Goal: Find specific page/section: Find specific page/section

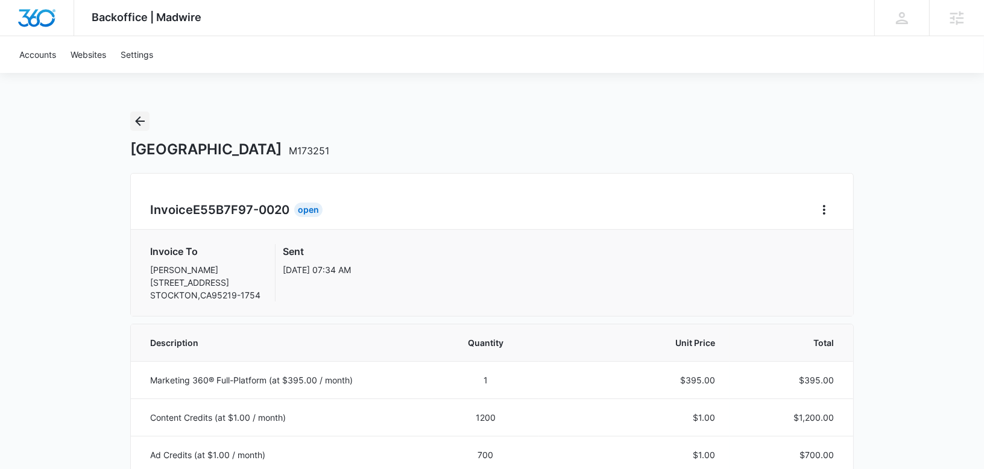
click at [138, 122] on icon "Back" at bounding box center [140, 121] width 10 height 10
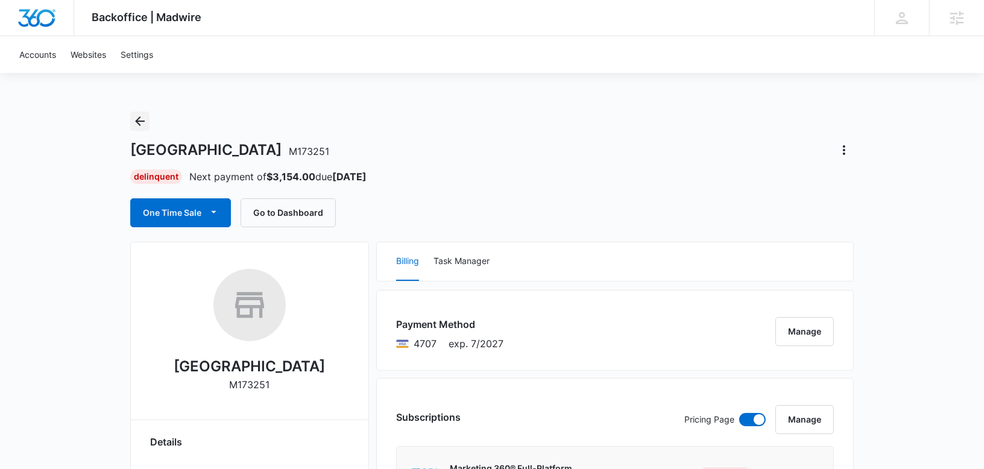
click at [139, 119] on icon "Back" at bounding box center [140, 121] width 14 height 14
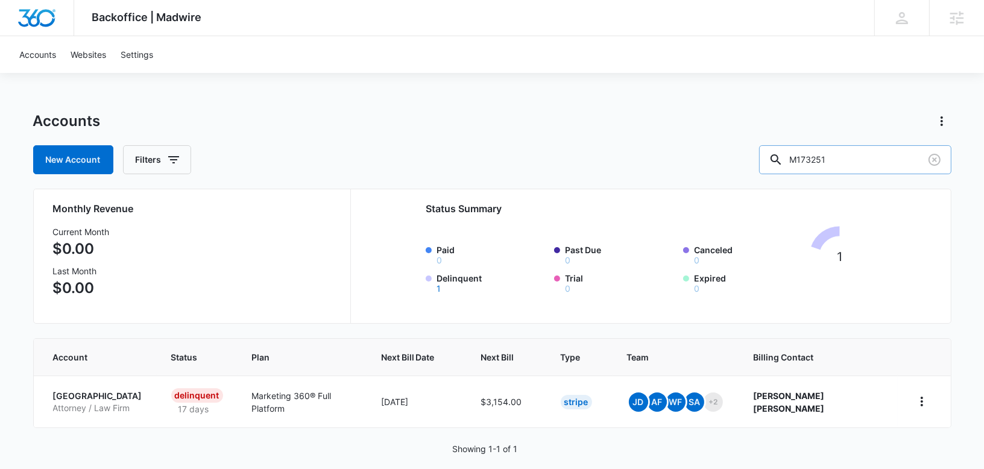
click at [860, 158] on input "M173251" at bounding box center [855, 159] width 192 height 29
paste input "CON | Veterinary Emergency Clinic of [GEOGRAPHIC_DATA][US_STATE], LLC M330670 […"
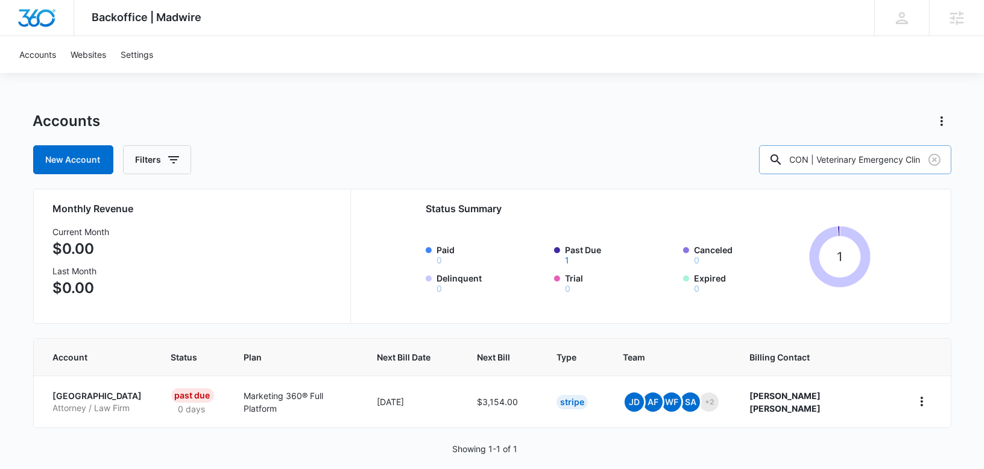
scroll to position [0, 213]
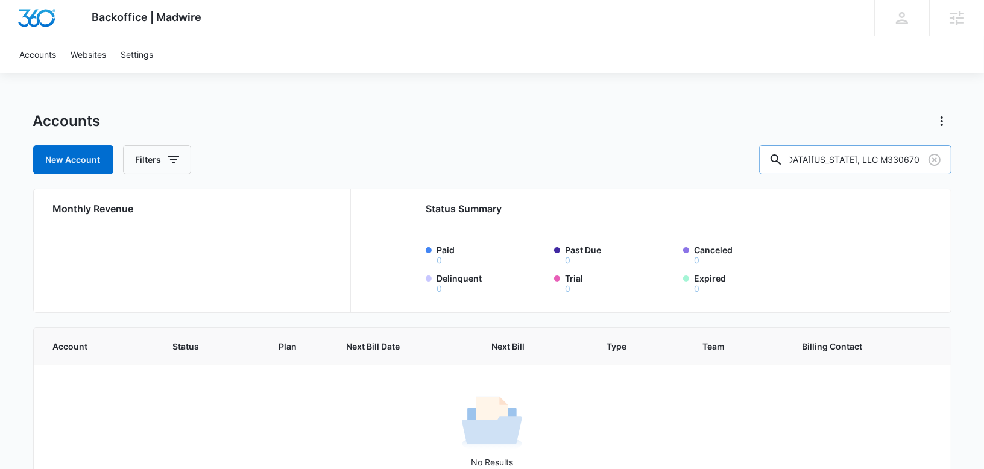
click at [885, 161] on input "CON | Veterinary Emergency Clinic of [GEOGRAPHIC_DATA][US_STATE], LLC M330670 […" at bounding box center [855, 159] width 192 height 29
click at [846, 155] on input "CON | Veterinary Emergency Clinic of [GEOGRAPHIC_DATA][US_STATE], LLC M330670 […" at bounding box center [855, 159] width 192 height 29
drag, startPoint x: 844, startPoint y: 158, endPoint x: 758, endPoint y: 158, distance: 86.2
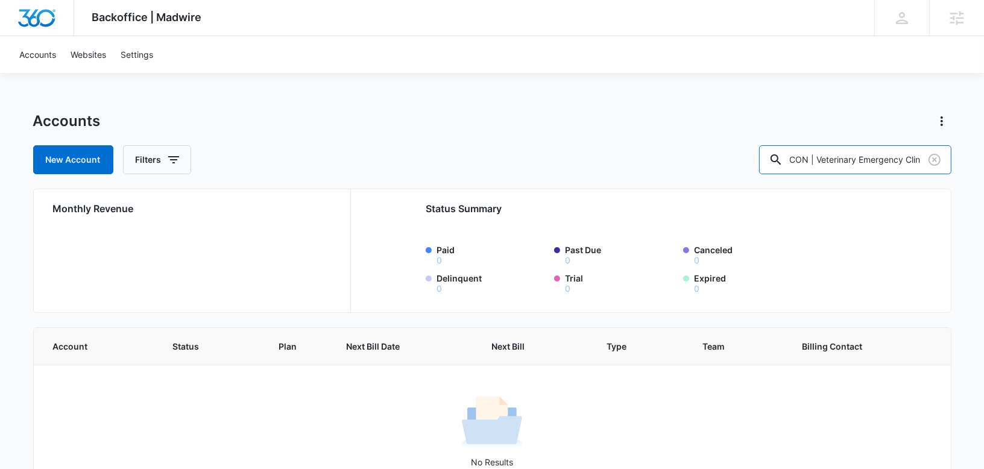
click at [758, 158] on div "New Account Filters CON | Veterinary Emergency Clinic of [GEOGRAPHIC_DATA][US_S…" at bounding box center [492, 159] width 918 height 29
click at [850, 158] on input "CON | Veterinary Emergency Clinic of [GEOGRAPHIC_DATA][US_STATE], LLC M330670 […" at bounding box center [855, 159] width 192 height 29
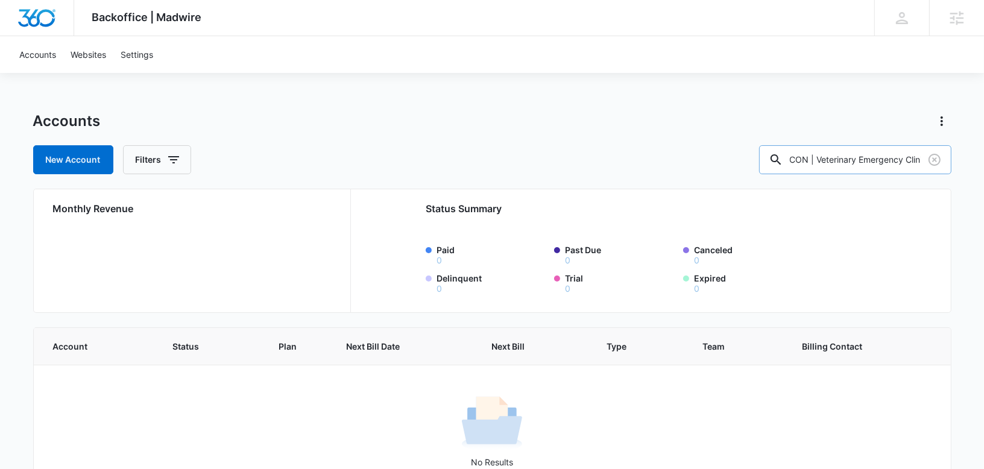
click at [915, 151] on input "CON | Veterinary Emergency Clinic of [GEOGRAPHIC_DATA][US_STATE], LLC M330670 […" at bounding box center [855, 159] width 192 height 29
drag, startPoint x: 909, startPoint y: 159, endPoint x: 762, endPoint y: 159, distance: 146.5
click at [762, 159] on div "New Account Filters CON | Veterinary Emergency Clinic of [GEOGRAPHIC_DATA][US_S…" at bounding box center [492, 159] width 918 height 29
drag, startPoint x: 900, startPoint y: 160, endPoint x: 796, endPoint y: 160, distance: 104.3
click at [796, 160] on input "rgency Clinic of [GEOGRAPHIC_DATA][US_STATE], LLC M330670 [DATE]" at bounding box center [855, 159] width 192 height 29
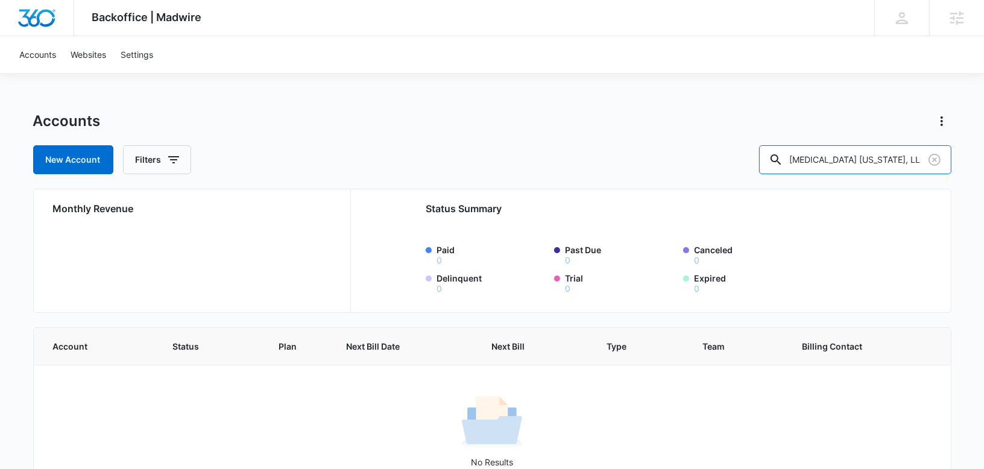
drag, startPoint x: 885, startPoint y: 160, endPoint x: 734, endPoint y: 185, distance: 153.5
click at [734, 185] on div "Accounts New Account Filters [MEDICAL_DATA] [US_STATE], LLC M330670 [DATE] Mont…" at bounding box center [492, 311] width 918 height 399
click at [880, 182] on div "Accounts New Account Filters [MEDICAL_DATA] [US_STATE], LLC M330670 [DATE] Mont…" at bounding box center [492, 311] width 918 height 399
drag, startPoint x: 889, startPoint y: 157, endPoint x: 783, endPoint y: 157, distance: 106.7
click at [783, 157] on div "New Account Filters [MEDICAL_DATA] [US_STATE], LLC M330670 [DATE]" at bounding box center [492, 159] width 918 height 29
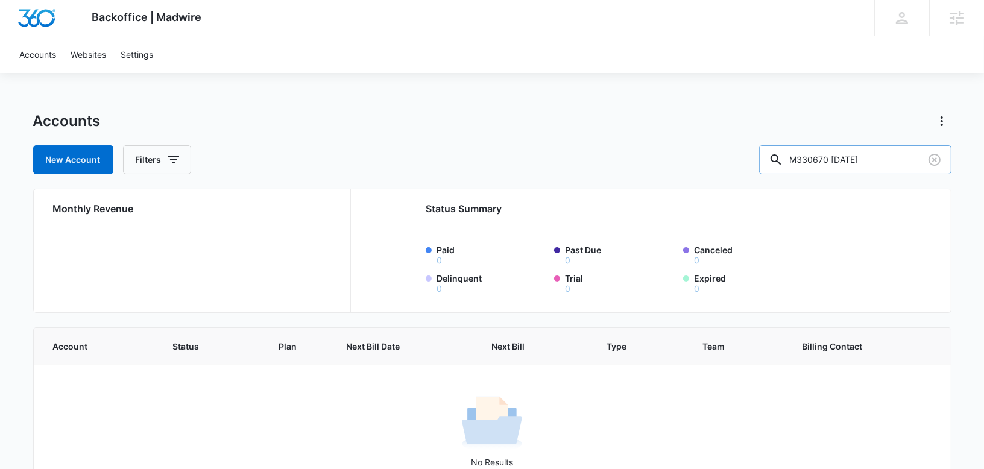
drag, startPoint x: 910, startPoint y: 158, endPoint x: 867, endPoint y: 158, distance: 42.8
click at [867, 158] on input "M330670 [DATE]" at bounding box center [855, 159] width 192 height 29
type input "M330670"
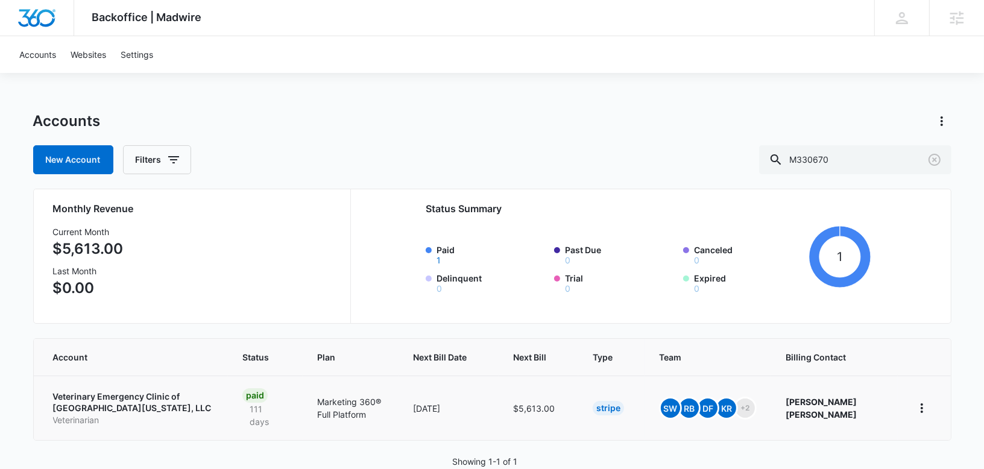
click at [84, 399] on p "Veterinary Emergency Clinic of [GEOGRAPHIC_DATA][US_STATE], LLC" at bounding box center [133, 403] width 161 height 24
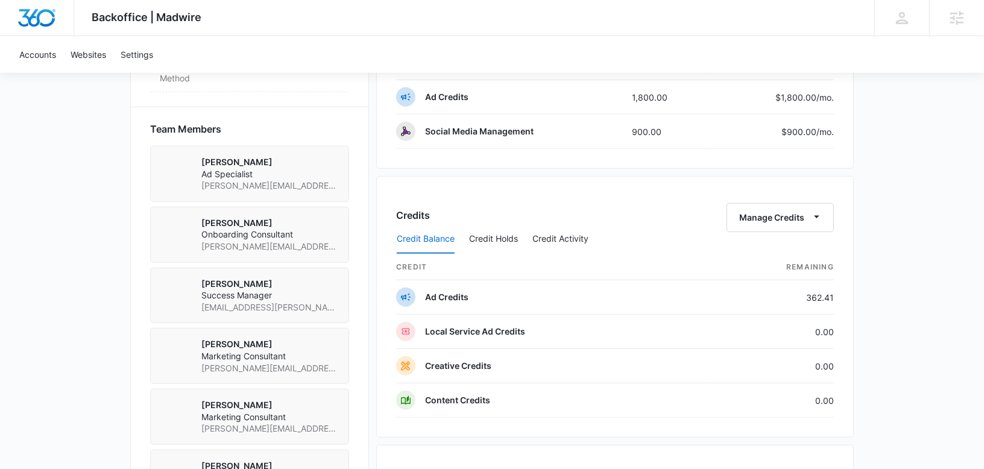
scroll to position [891, 0]
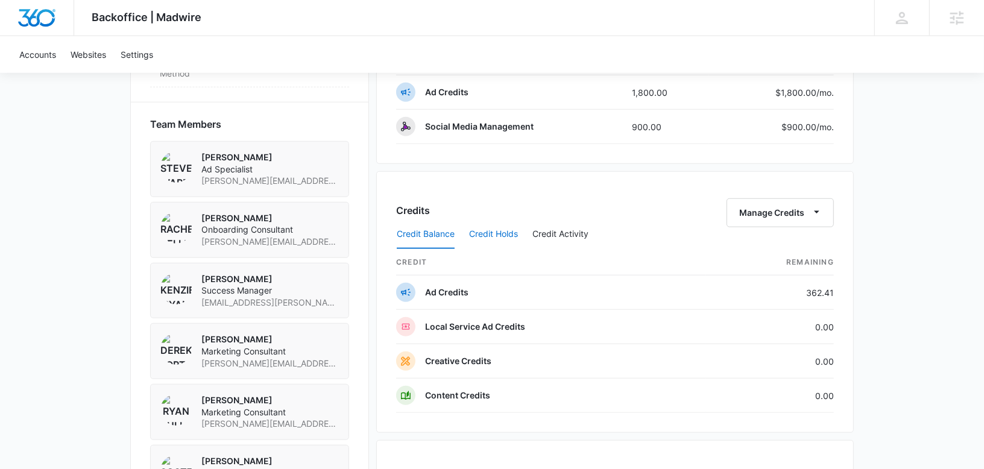
click at [491, 232] on button "Credit Holds" at bounding box center [493, 234] width 49 height 29
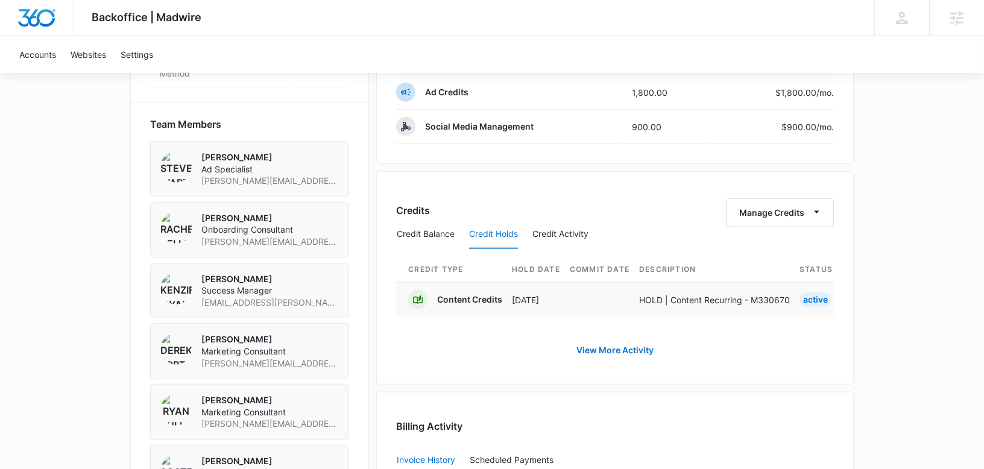
click at [697, 294] on p "HOLD | Content Recurring - M330670" at bounding box center [714, 300] width 151 height 13
click at [473, 294] on p "Content Credits" at bounding box center [469, 300] width 65 height 12
click at [603, 344] on link "View More Activity" at bounding box center [614, 350] width 101 height 29
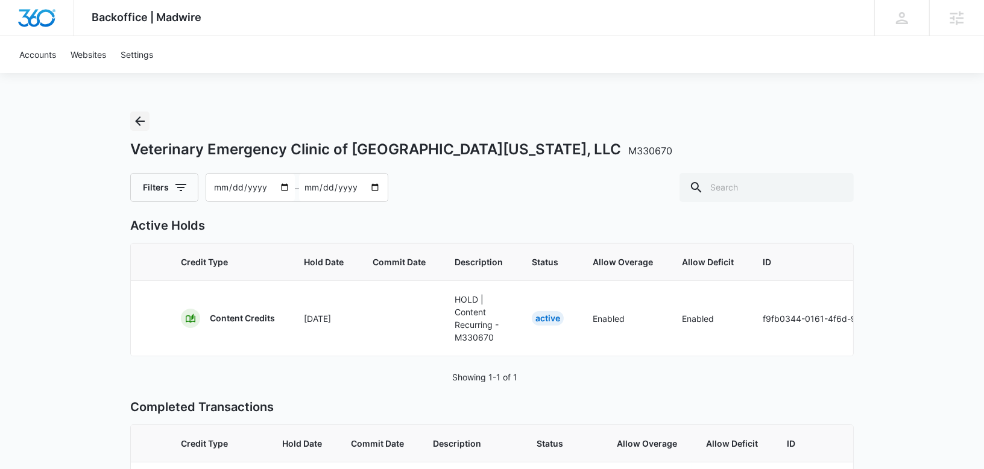
click at [144, 124] on icon "Back" at bounding box center [140, 121] width 14 height 14
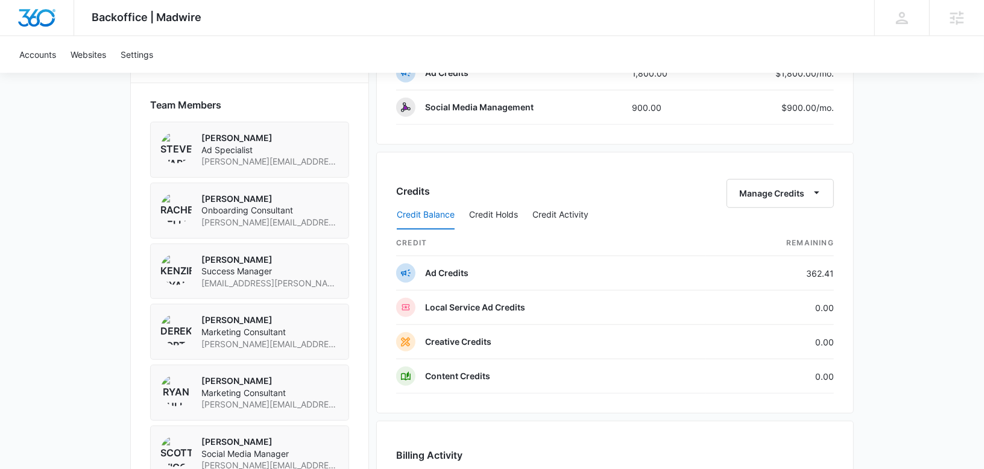
scroll to position [912, 0]
click at [501, 207] on button "Credit Holds" at bounding box center [493, 213] width 49 height 29
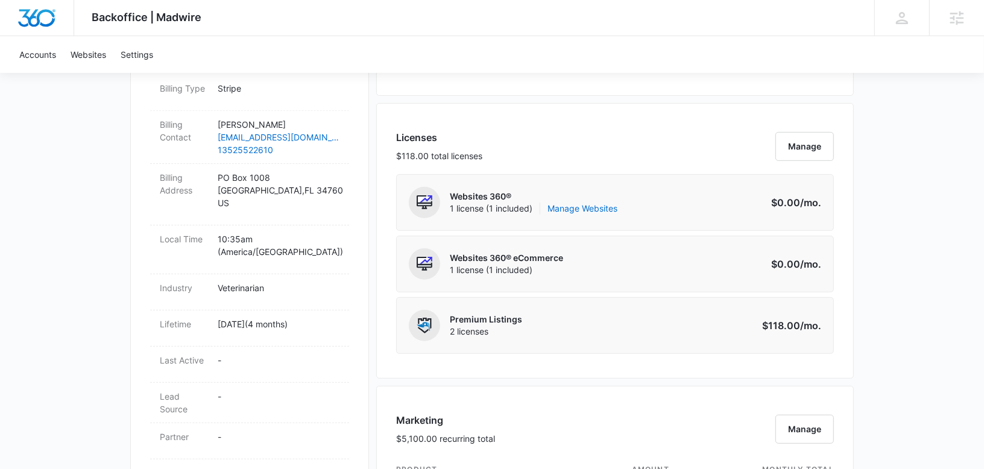
scroll to position [0, 0]
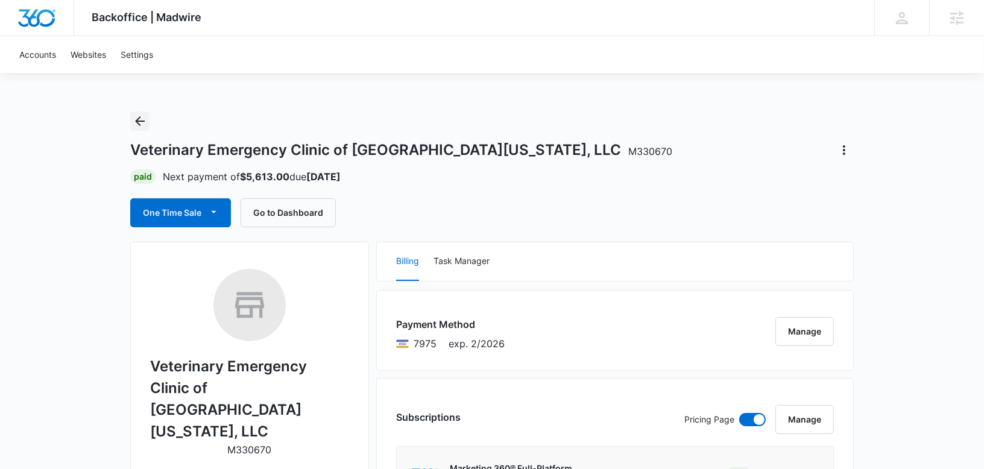
click at [142, 116] on icon "Back" at bounding box center [140, 121] width 14 height 14
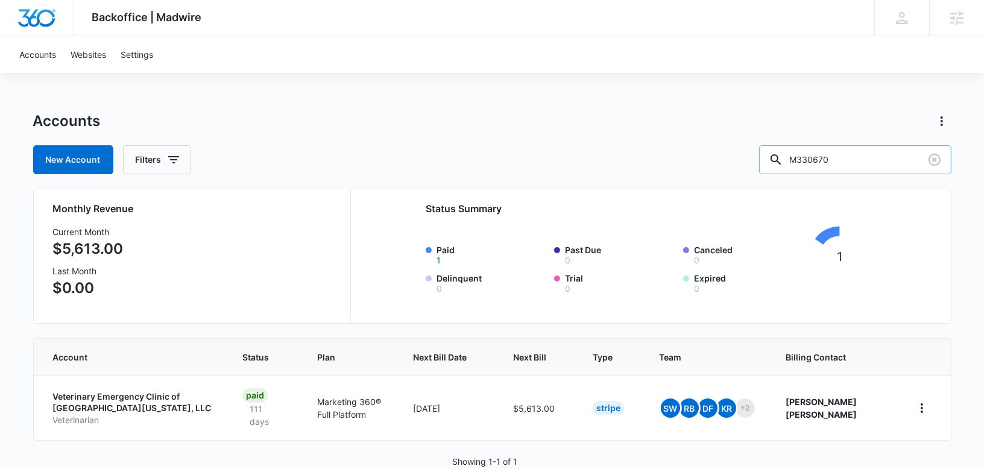
click at [856, 156] on input "M330670" at bounding box center [855, 159] width 192 height 29
paste input "6975"
type input "M36975"
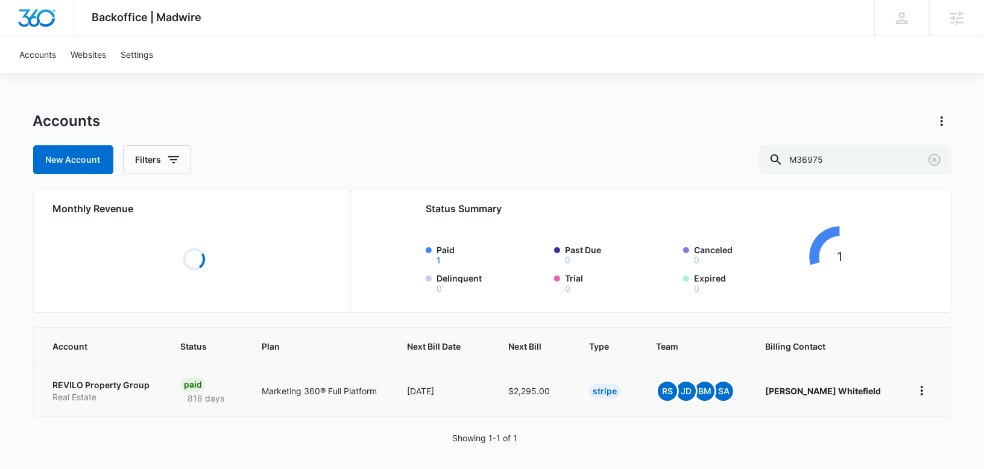
click at [80, 388] on p "REVILO Property Group" at bounding box center [102, 385] width 99 height 12
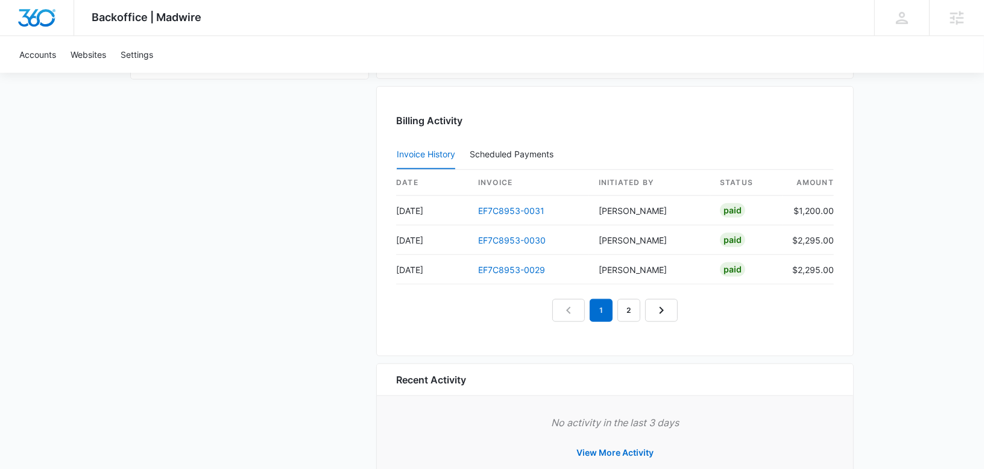
scroll to position [1180, 0]
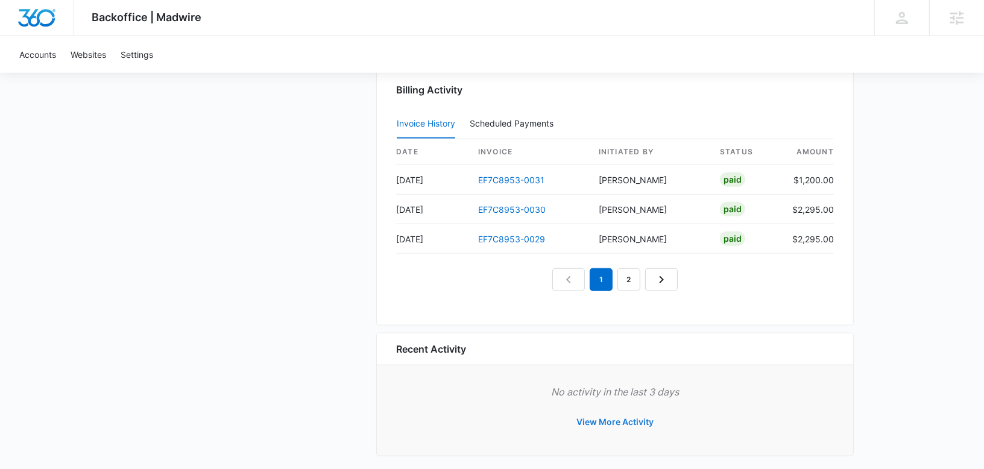
click at [625, 412] on button "View More Activity" at bounding box center [614, 422] width 101 height 29
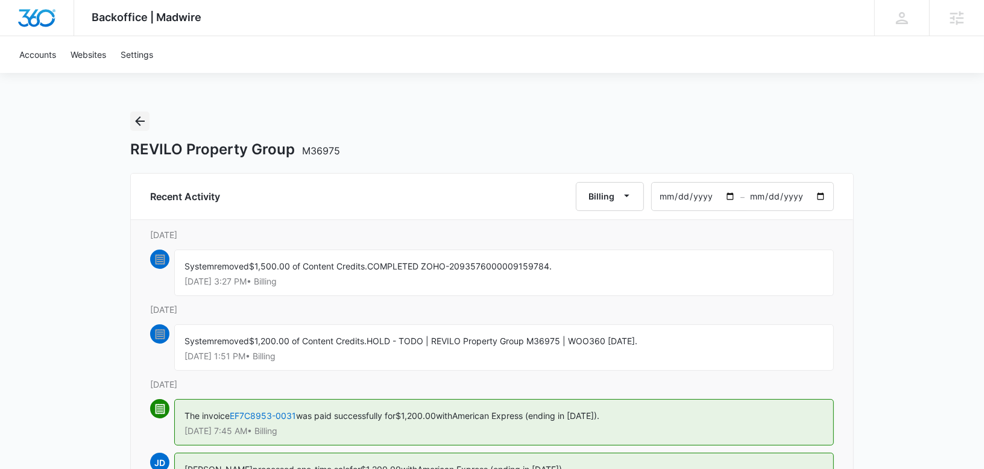
click at [140, 125] on icon "Back" at bounding box center [140, 121] width 10 height 10
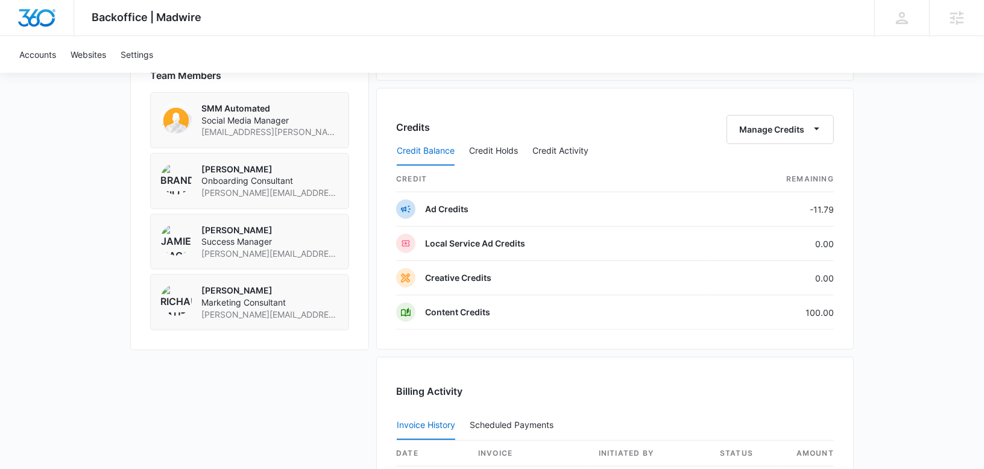
scroll to position [894, 0]
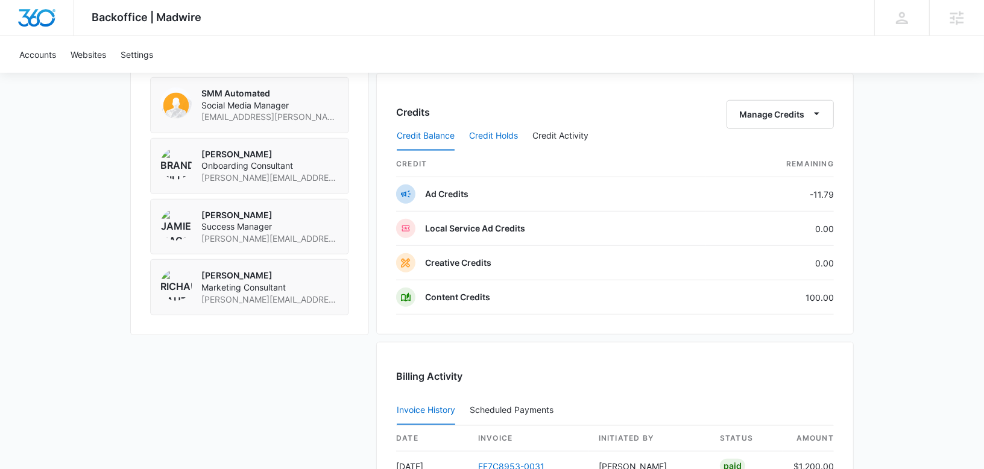
click at [500, 127] on button "Credit Holds" at bounding box center [493, 136] width 49 height 29
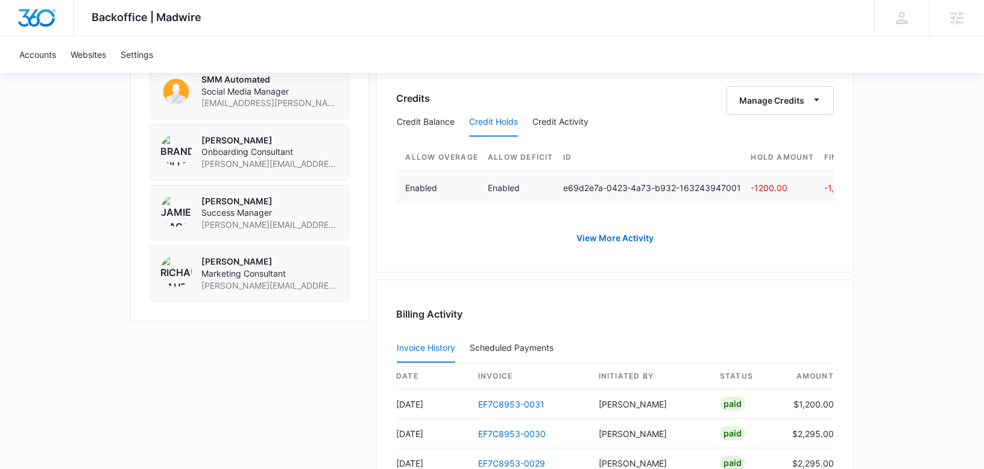
scroll to position [0, 622]
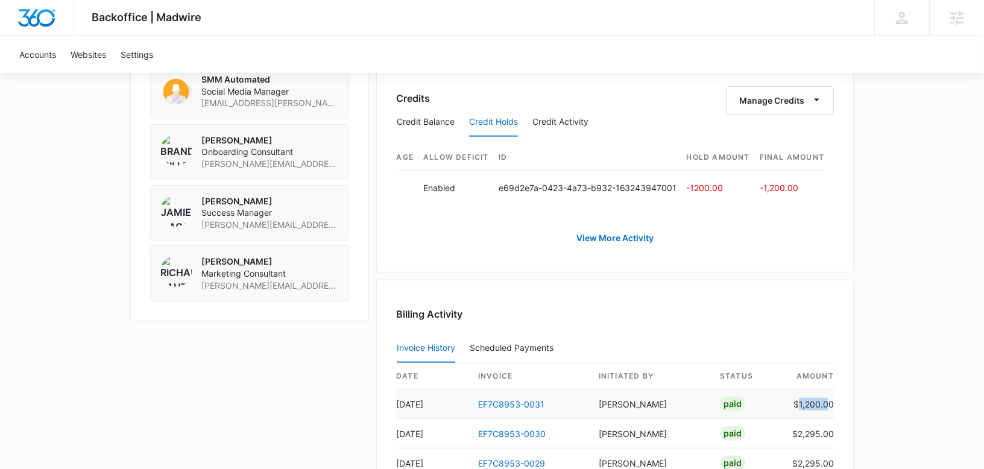
drag, startPoint x: 800, startPoint y: 399, endPoint x: 829, endPoint y: 399, distance: 28.3
click at [829, 399] on td "$1,200.00" at bounding box center [808, 405] width 51 height 30
click at [776, 197] on td "-1,200.00" at bounding box center [792, 187] width 65 height 34
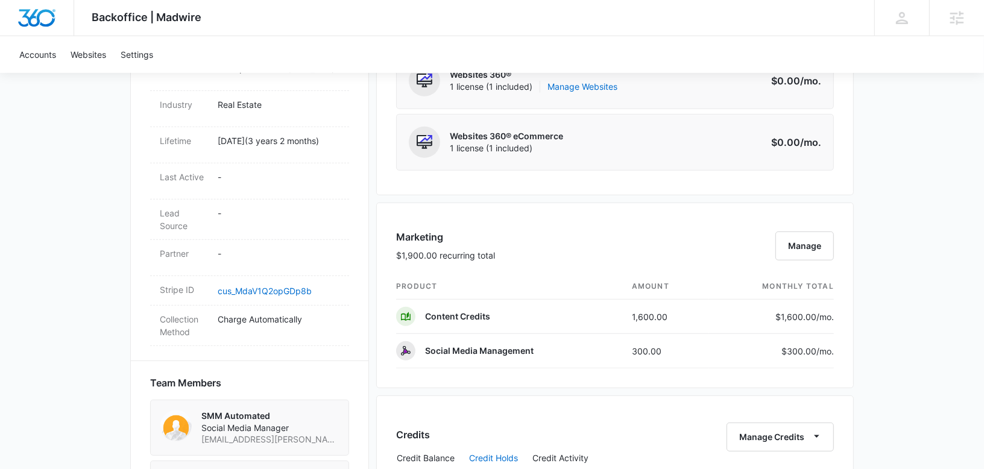
scroll to position [573, 0]
